Goal: Task Accomplishment & Management: Use online tool/utility

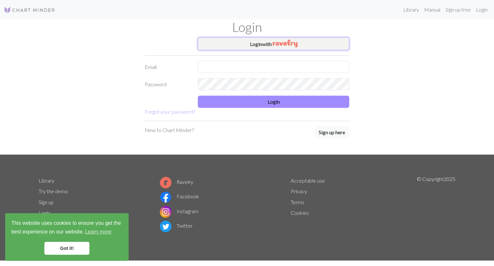
click at [260, 42] on button "Login with" at bounding box center [274, 43] width 152 height 13
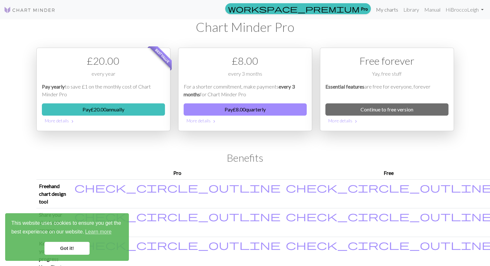
click at [390, 10] on link "My charts" at bounding box center [386, 9] width 27 height 13
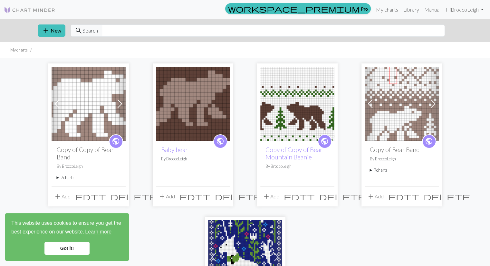
click at [42, 23] on div "add New search Search" at bounding box center [245, 30] width 425 height 23
click at [44, 27] on span "add" at bounding box center [46, 30] width 8 height 9
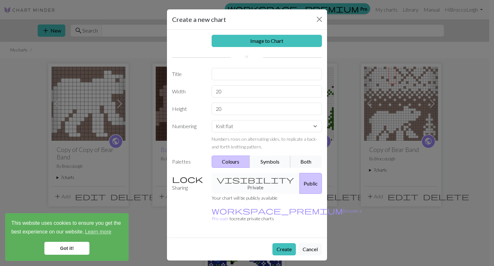
click at [270, 162] on button "Symbols" at bounding box center [270, 161] width 41 height 12
click at [243, 74] on input "text" at bounding box center [267, 74] width 111 height 12
type input "Heart Socks"
click at [235, 90] on input "20" at bounding box center [267, 91] width 111 height 12
click at [235, 123] on select "Knit flat Knit in the round Lace knitting Cross stitch" at bounding box center [267, 126] width 111 height 12
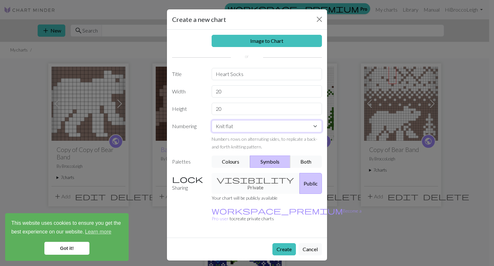
select select "round"
click at [212, 120] on select "Knit flat Knit in the round Lace knitting Cross stitch" at bounding box center [267, 126] width 111 height 12
click at [230, 88] on input "20" at bounding box center [267, 91] width 111 height 12
type input "2"
type input "32"
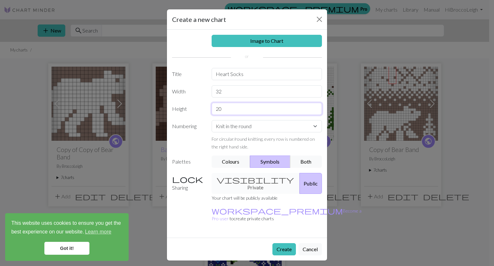
click at [230, 111] on input "20" at bounding box center [267, 109] width 111 height 12
type input "2"
type input "32"
click at [289, 243] on button "Create" at bounding box center [284, 249] width 23 height 12
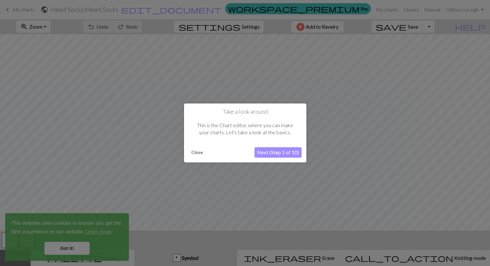
click at [196, 152] on button "Close" at bounding box center [197, 153] width 17 height 10
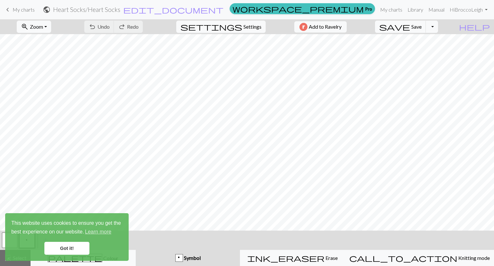
click at [62, 247] on link "Got it!" at bounding box center [66, 248] width 45 height 13
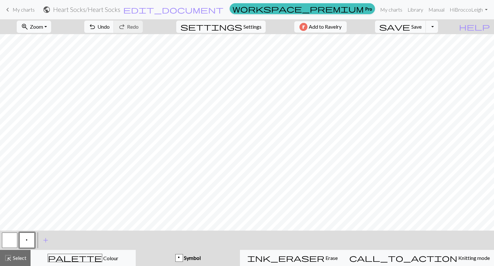
click at [10, 239] on button "button" at bounding box center [9, 239] width 15 height 15
click at [25, 241] on button "p" at bounding box center [26, 239] width 15 height 15
click at [12, 238] on button "button" at bounding box center [9, 239] width 15 height 15
click at [32, 240] on button "p" at bounding box center [26, 239] width 15 height 15
click at [8, 233] on button "button" at bounding box center [9, 239] width 15 height 15
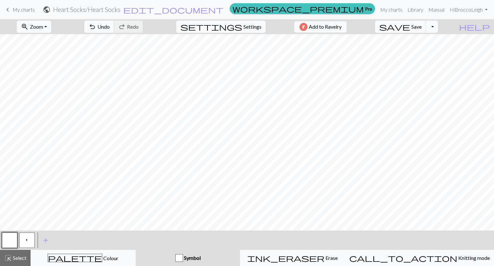
click at [232, 26] on span "settings" at bounding box center [212, 26] width 62 height 9
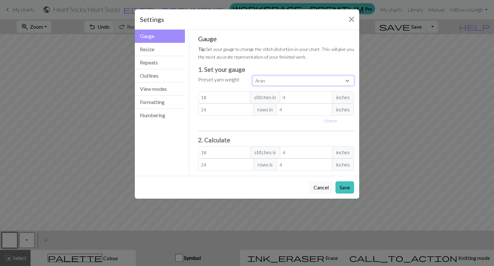
click at [322, 82] on select "Custom Square Lace Light Fingering Fingering Sport Double knit Worsted Aran Bul…" at bounding box center [304, 81] width 102 height 10
select select "fingering"
click at [253, 76] on select "Custom Square Lace Light Fingering Fingering Sport Double knit Worsted Aran Bul…" at bounding box center [304, 81] width 102 height 10
type input "28"
type input "36"
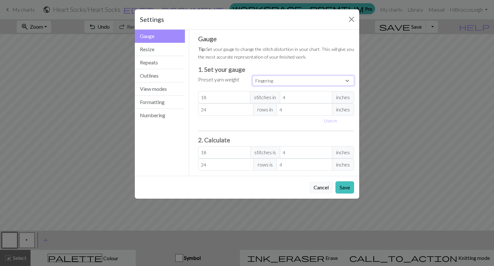
type input "28"
type input "36"
click at [303, 98] on input "4" at bounding box center [306, 97] width 52 height 12
type input "3"
type input "37.33"
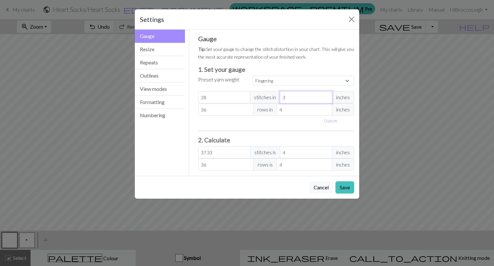
type input "3"
click at [327, 99] on input "3" at bounding box center [306, 97] width 52 height 12
type input "37"
click at [249, 108] on input "37" at bounding box center [226, 109] width 56 height 12
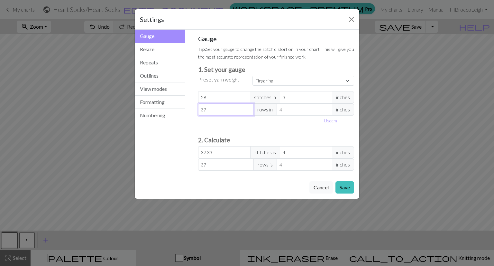
type input "38"
click at [249, 108] on input "38" at bounding box center [226, 109] width 56 height 12
type input "39"
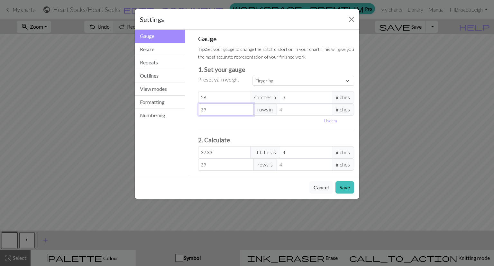
click at [249, 108] on input "39" at bounding box center [226, 109] width 56 height 12
type input "40"
click at [249, 108] on input "40" at bounding box center [226, 109] width 56 height 12
type input "41"
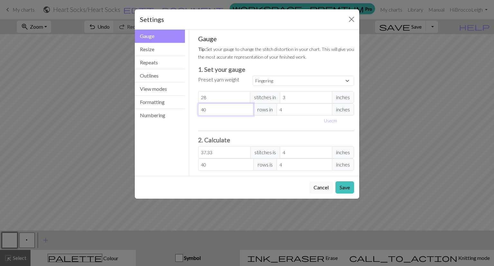
type input "41"
click at [249, 108] on input "41" at bounding box center [226, 109] width 56 height 12
type input "42"
click at [249, 108] on input "42" at bounding box center [226, 109] width 56 height 12
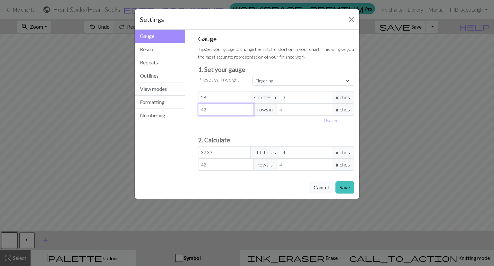
type input "43"
click at [249, 108] on input "43" at bounding box center [226, 109] width 56 height 12
type input "44"
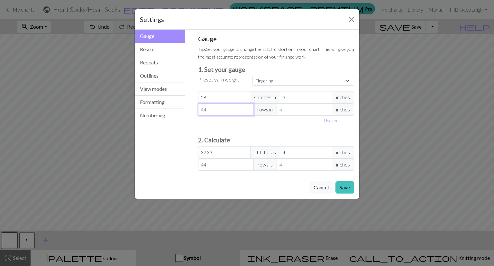
click at [249, 108] on input "44" at bounding box center [226, 109] width 56 height 12
type input "45"
click at [249, 108] on input "45" at bounding box center [226, 109] width 56 height 12
type input "46"
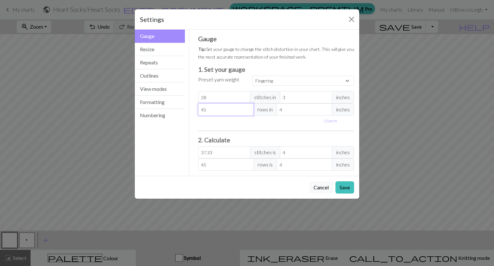
type input "46"
click at [249, 108] on input "46" at bounding box center [226, 109] width 56 height 12
type input "47"
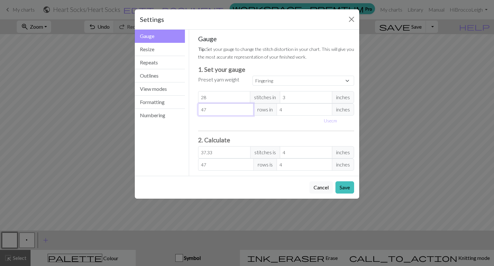
click at [248, 108] on input "47" at bounding box center [226, 109] width 56 height 12
click at [284, 80] on select "Custom Square Lace Light Fingering Fingering Sport Double knit Worsted Aran Bul…" at bounding box center [304, 81] width 102 height 10
select select "fingering"
click at [253, 76] on select "Custom Square Lace Light Fingering Fingering Sport Double knit Worsted Aran Bul…" at bounding box center [304, 81] width 102 height 10
type input "4"
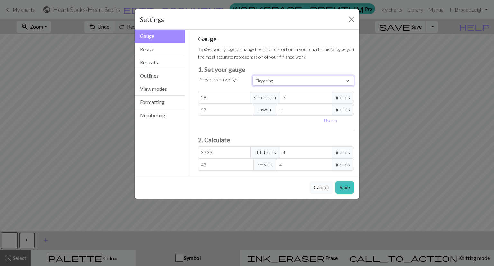
type input "36"
type input "28"
type input "36"
type input "5"
type input "22.4"
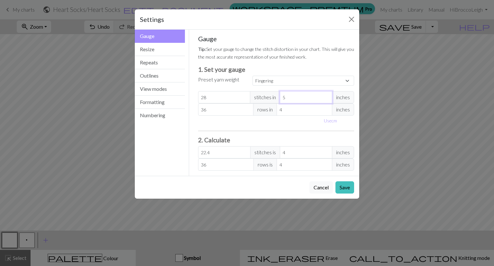
click at [326, 95] on input "5" at bounding box center [306, 97] width 52 height 12
type input "4"
type input "28"
click at [327, 100] on input "4" at bounding box center [306, 97] width 52 height 12
type input "3"
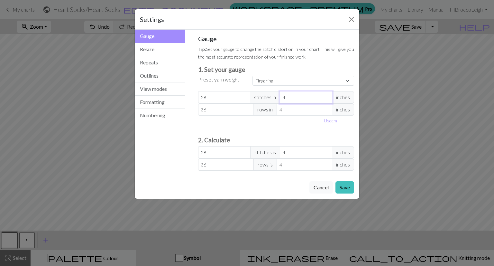
type input "37.33"
type input "3"
click at [327, 100] on input "3" at bounding box center [306, 97] width 52 height 12
type input "37"
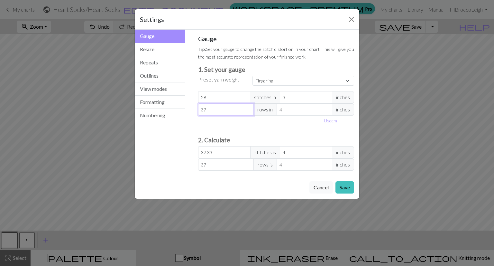
type input "38"
type input "39"
type input "40"
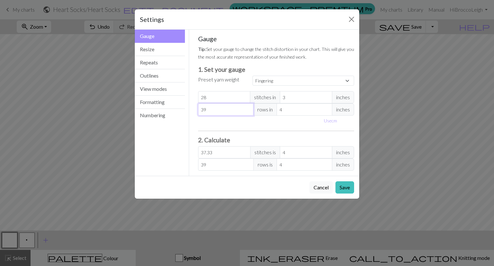
type input "40"
type input "41"
type input "42"
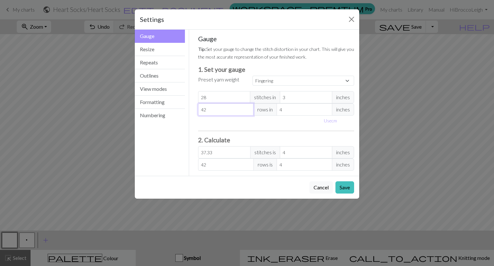
type input "43"
type input "44"
type input "45"
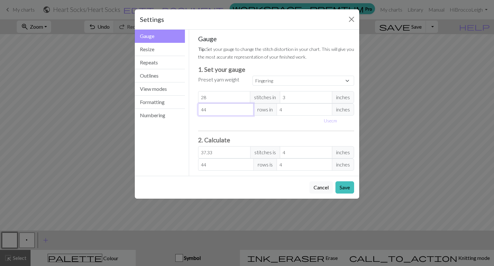
type input "45"
type input "46"
click at [248, 107] on input "46" at bounding box center [226, 109] width 56 height 12
type input "46"
type input "47"
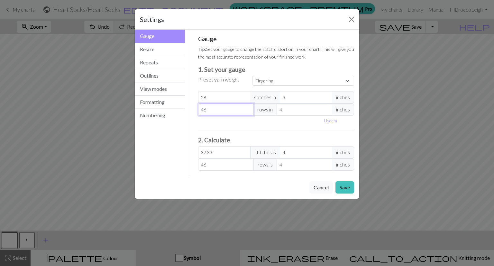
type input "47"
click at [248, 107] on input "47" at bounding box center [226, 109] width 56 height 12
click at [295, 79] on select "Custom Square Lace Light Fingering Fingering Sport Double knit Worsted Aran Bul…" at bounding box center [304, 81] width 102 height 10
select select "lightfingering"
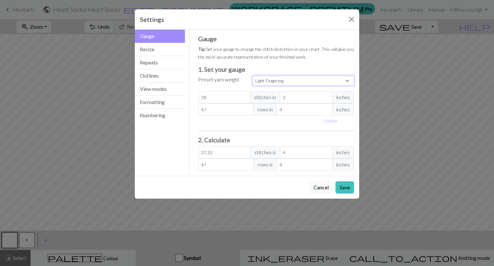
click at [253, 76] on select "Custom Square Lace Light Fingering Fingering Sport Double knit Worsted Aran Bul…" at bounding box center [304, 81] width 102 height 10
type input "32"
type input "4"
type input "38"
type input "32"
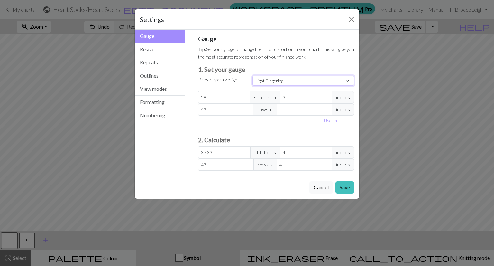
type input "38"
click at [170, 49] on button "Resize" at bounding box center [160, 49] width 50 height 13
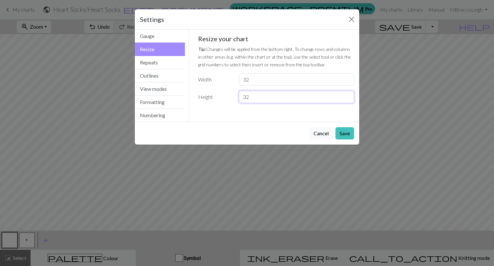
click at [283, 97] on input "32" at bounding box center [296, 97] width 115 height 12
type input "3"
type input "40"
click at [348, 130] on button "Save" at bounding box center [345, 133] width 19 height 12
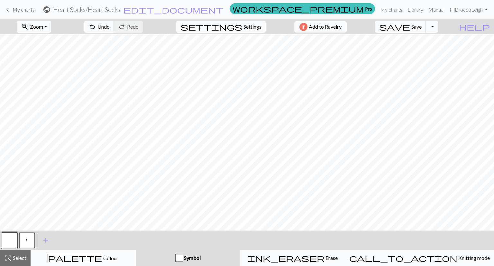
click at [23, 240] on button "p" at bounding box center [26, 239] width 15 height 15
click at [250, 28] on span "Settings" at bounding box center [253, 27] width 18 height 8
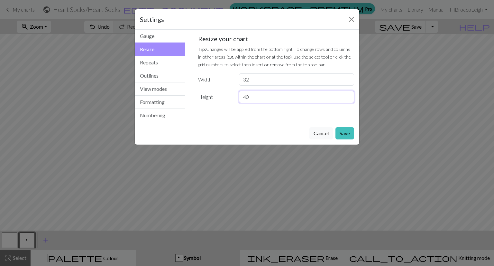
click at [254, 102] on input "40" at bounding box center [296, 97] width 115 height 12
type input "4"
type input "50"
click at [345, 133] on button "Save" at bounding box center [345, 133] width 19 height 12
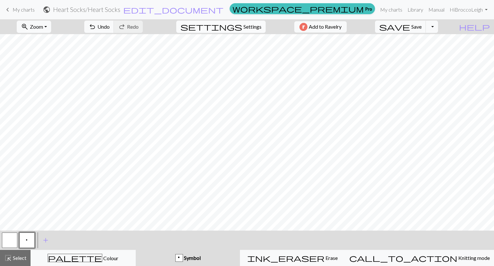
click at [252, 28] on span "Settings" at bounding box center [253, 27] width 18 height 8
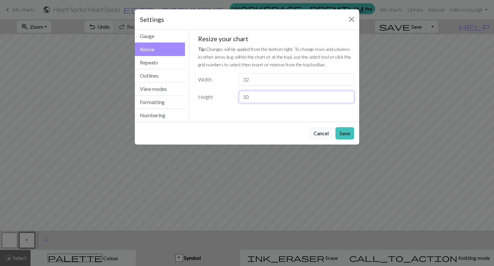
drag, startPoint x: 269, startPoint y: 98, endPoint x: 213, endPoint y: 95, distance: 55.8
click at [213, 95] on div "Height 50" at bounding box center [276, 97] width 164 height 12
type input "32"
click at [345, 132] on button "Save" at bounding box center [345, 133] width 19 height 12
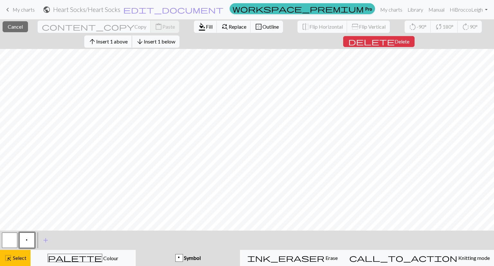
click at [126, 43] on span "Insert 1 above" at bounding box center [112, 41] width 32 height 6
click at [124, 42] on span "Insert 1 above" at bounding box center [112, 41] width 32 height 6
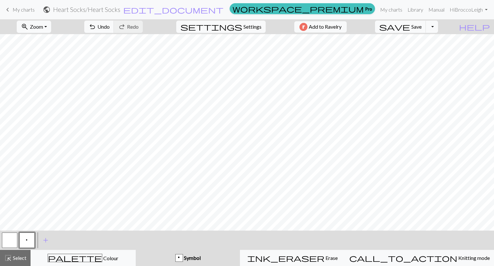
click at [32, 242] on button "p" at bounding box center [26, 239] width 15 height 15
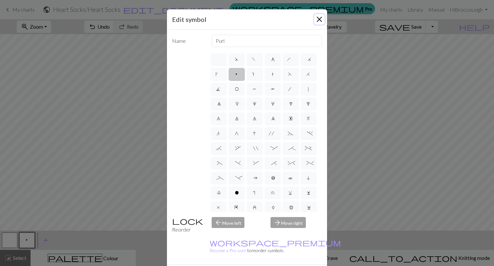
click at [321, 18] on button "Close" at bounding box center [320, 19] width 10 height 10
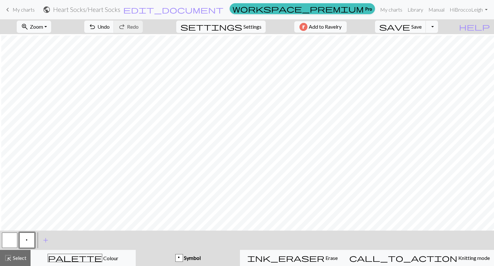
scroll to position [0, 1]
